Goal: Communication & Community: Participate in discussion

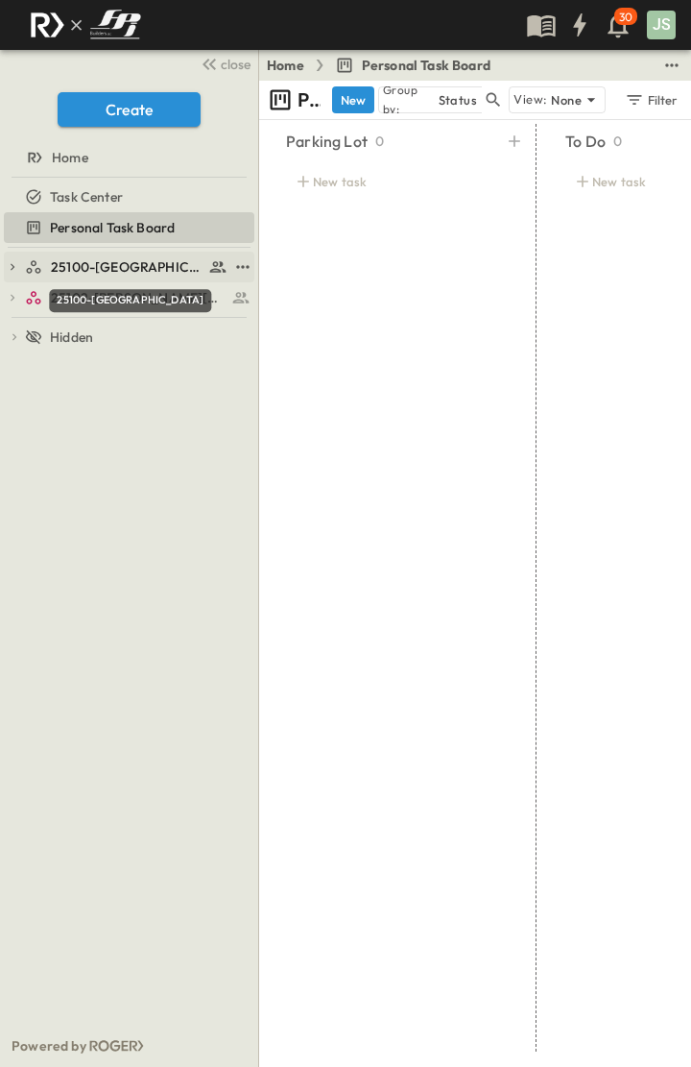
click at [61, 266] on span "25100-[GEOGRAPHIC_DATA]" at bounding box center [127, 266] width 153 height 19
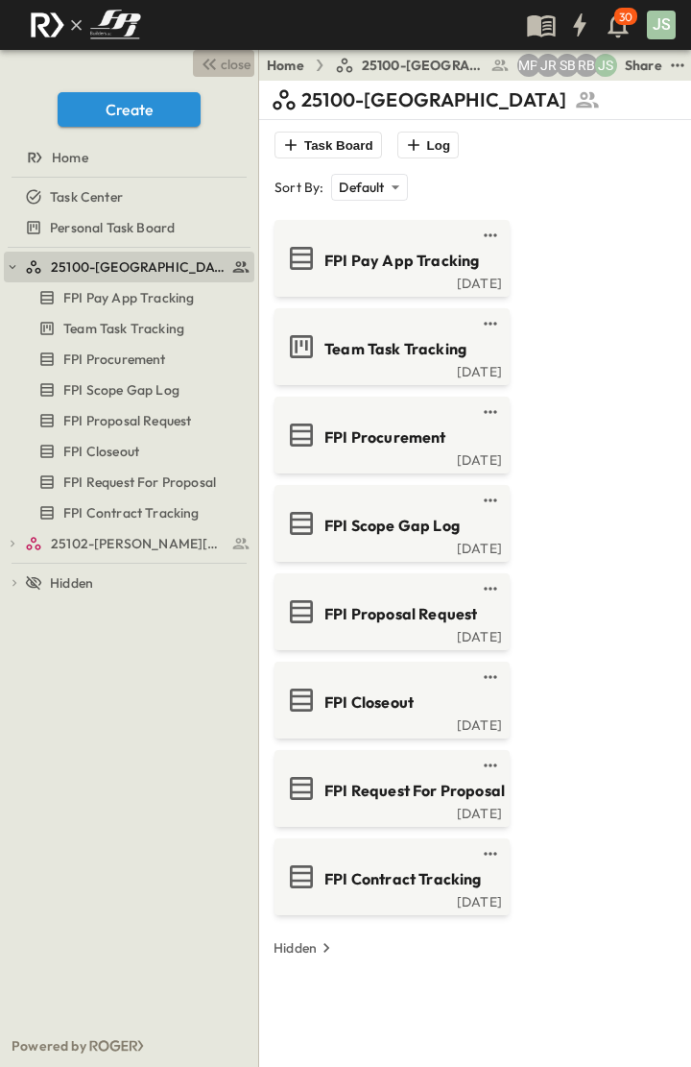
click at [219, 60] on icon "button" at bounding box center [209, 64] width 23 height 23
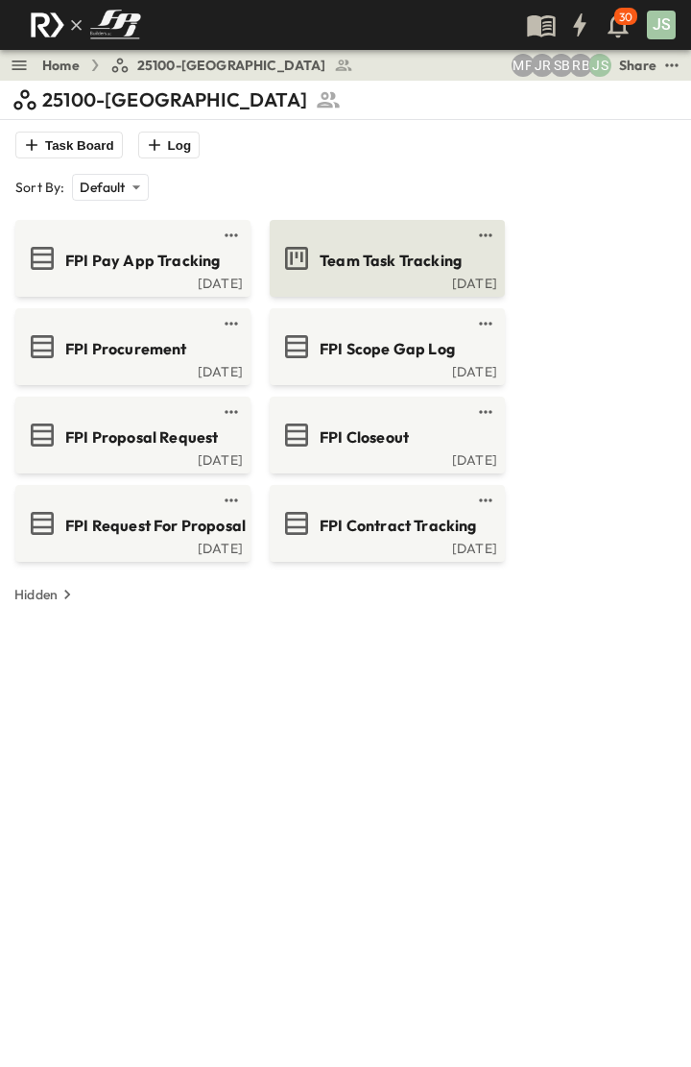
click at [355, 278] on div "[DATE]" at bounding box center [386, 281] width 224 height 15
